Goal: Transaction & Acquisition: Purchase product/service

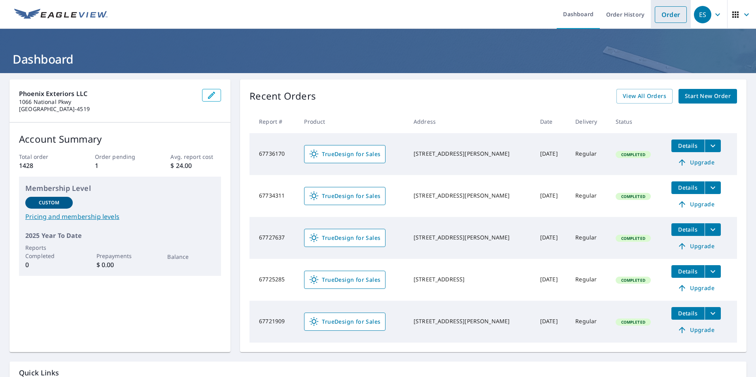
click at [655, 11] on link "Order" at bounding box center [671, 14] width 32 height 17
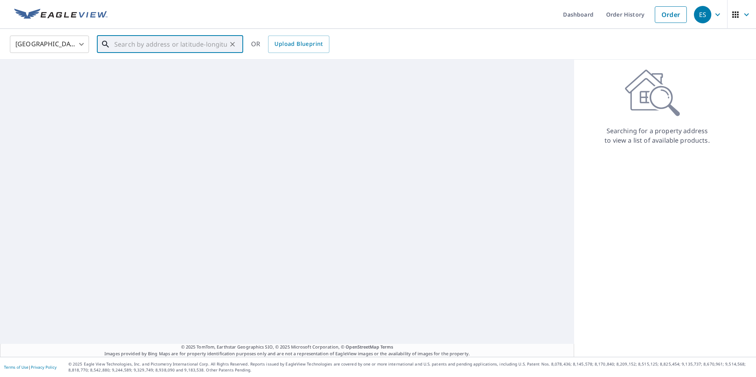
paste input "[STREET_ADDRESS]"
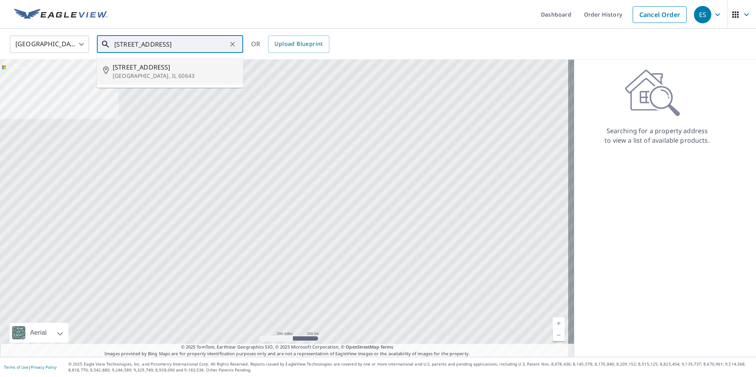
click at [209, 70] on span "[STREET_ADDRESS]" at bounding box center [175, 66] width 124 height 9
type input "[STREET_ADDRESS]"
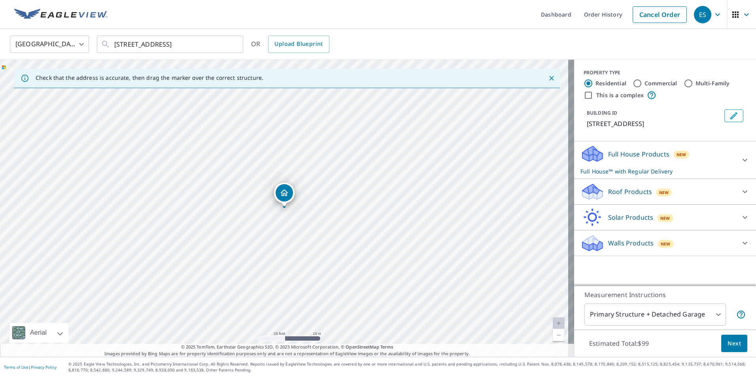
click at [625, 219] on p "Solar Products" at bounding box center [630, 217] width 45 height 9
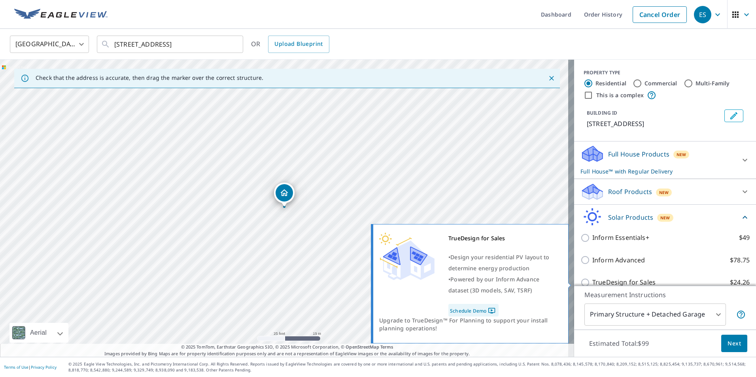
click at [626, 278] on p "TrueDesign for Sales" at bounding box center [623, 282] width 63 height 10
click at [592, 278] on input "TrueDesign for Sales $24.26" at bounding box center [586, 282] width 12 height 9
checkbox input "true"
checkbox input "false"
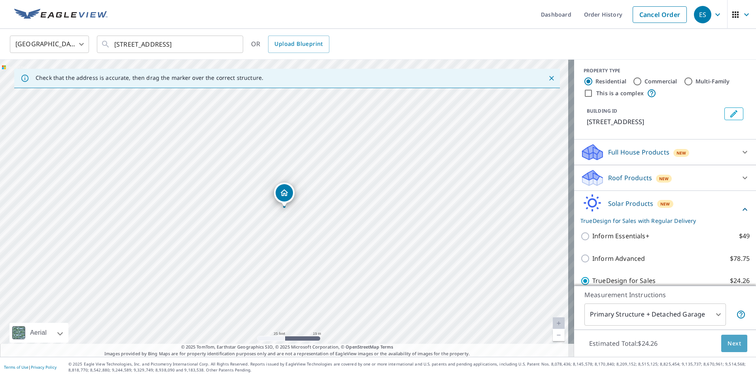
click at [727, 343] on span "Next" at bounding box center [733, 344] width 13 height 10
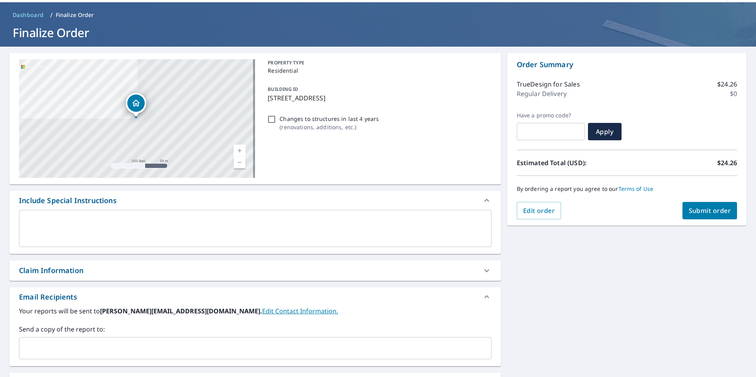
scroll to position [40, 0]
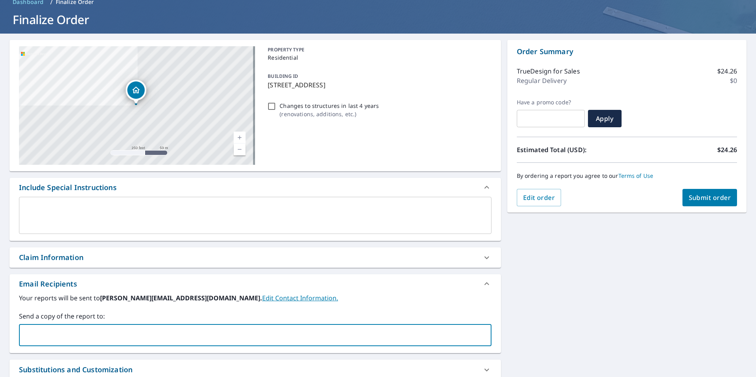
click at [39, 335] on input "text" at bounding box center [249, 335] width 453 height 15
type input "[PERSON_NAME][EMAIL_ADDRESS][DOMAIN_NAME]"
click at [704, 198] on span "Submit order" at bounding box center [710, 197] width 42 height 9
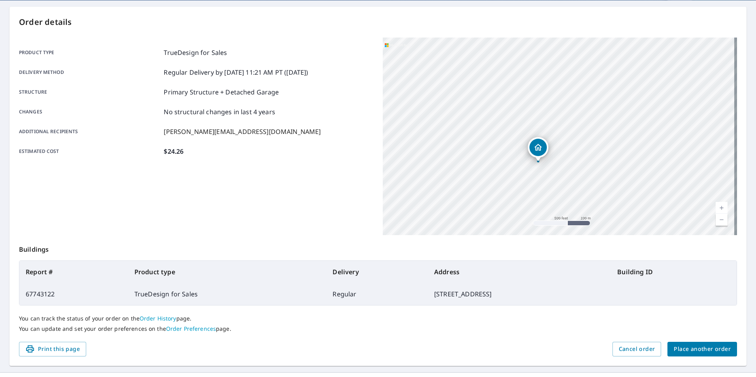
scroll to position [88, 0]
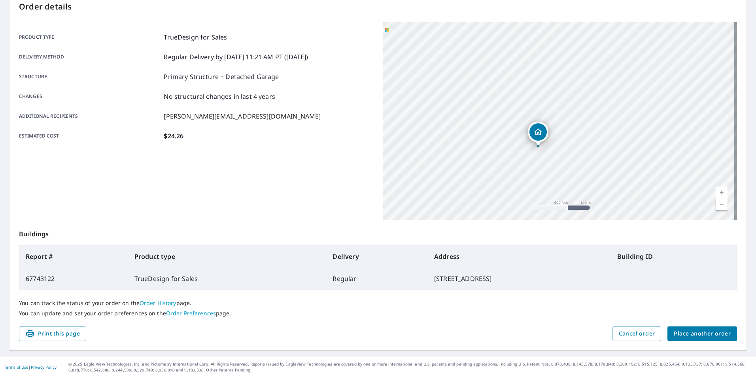
click at [689, 337] on span "Place another order" at bounding box center [701, 334] width 57 height 10
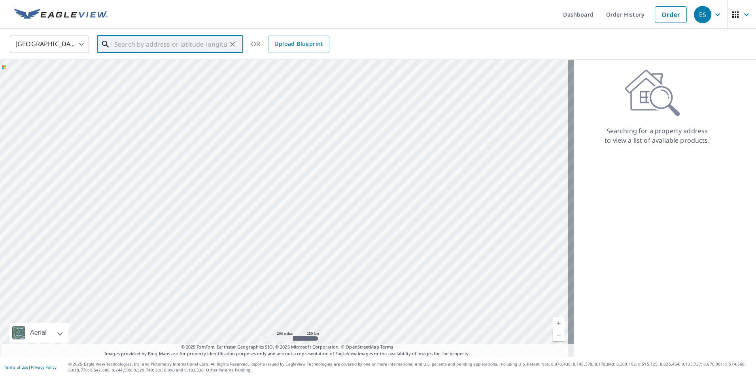
paste input "[STREET_ADDRESS]"
click at [162, 63] on span "[STREET_ADDRESS]" at bounding box center [175, 66] width 124 height 9
type input "[STREET_ADDRESS]"
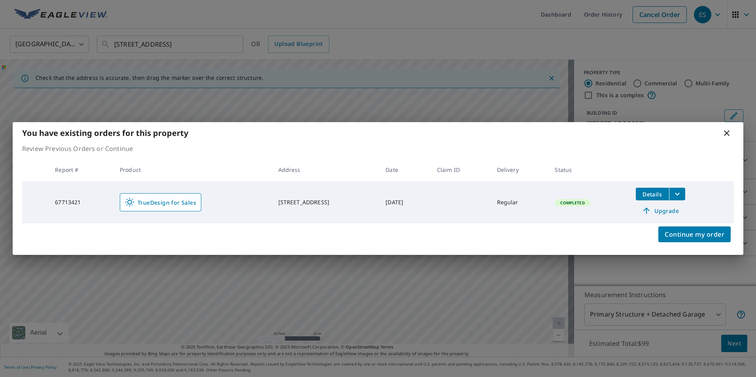
click at [724, 132] on icon at bounding box center [726, 132] width 9 height 9
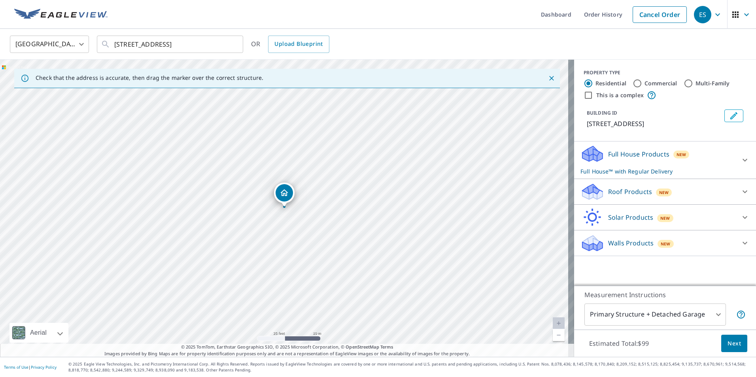
click at [667, 216] on div "Solar Products New" at bounding box center [657, 217] width 155 height 19
